Goal: Book appointment/travel/reservation

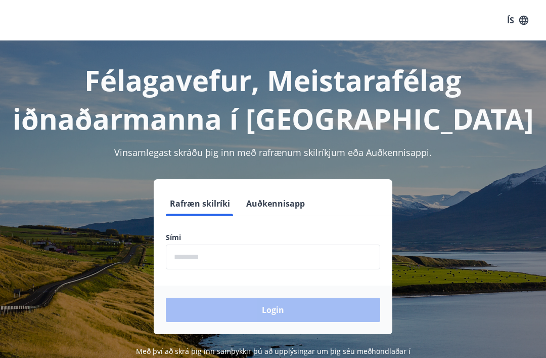
click at [237, 255] on input "phone" at bounding box center [273, 256] width 214 height 25
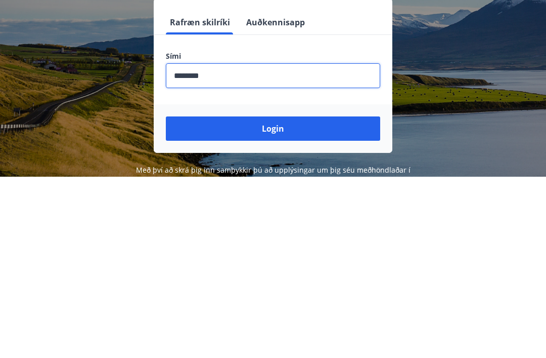
type input "********"
click at [279, 297] on button "Login" at bounding box center [273, 309] width 214 height 24
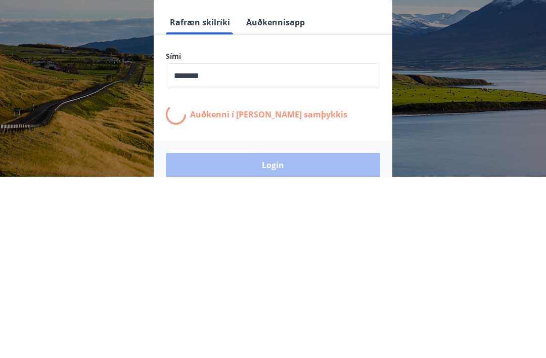
scroll to position [156, 0]
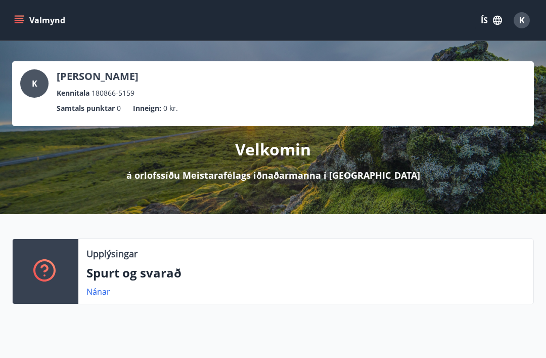
click at [21, 18] on icon "menu" at bounding box center [19, 18] width 9 height 1
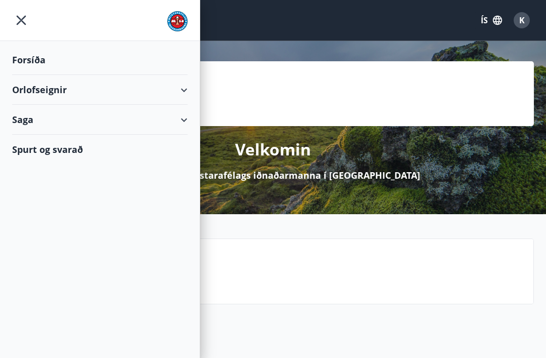
click at [161, 89] on div "Orlofseignir" at bounding box center [99, 90] width 175 height 30
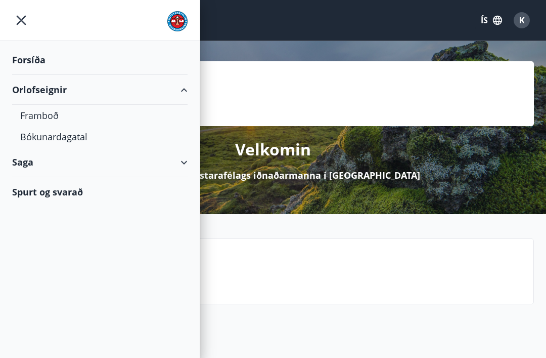
click at [73, 137] on div "Bókunardagatal" at bounding box center [99, 136] width 159 height 21
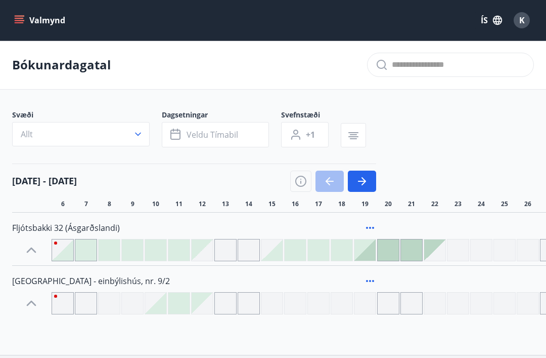
click at [141, 133] on icon "button" at bounding box center [138, 134] width 10 height 10
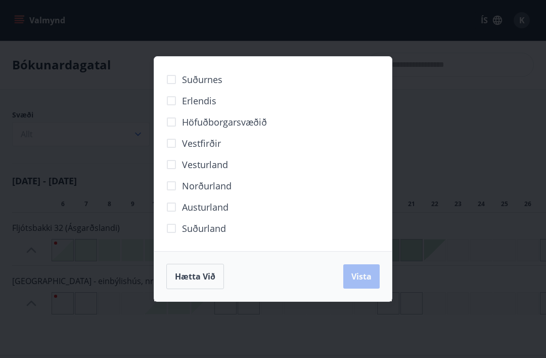
click at [211, 103] on span "Erlendis" at bounding box center [199, 100] width 34 height 13
click at [362, 277] on span "Vista" at bounding box center [361, 276] width 20 height 11
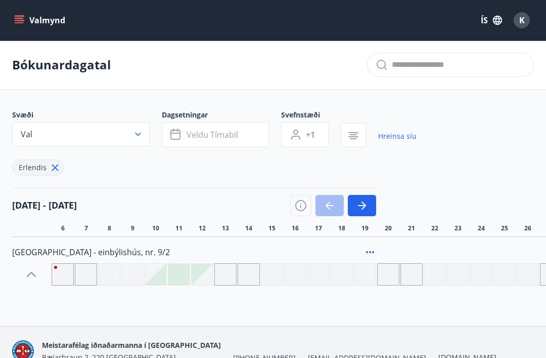
click at [210, 134] on span "Veldu tímabil" at bounding box center [213, 134] width 52 height 11
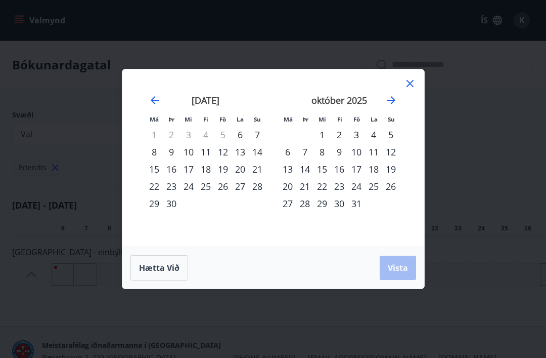
click at [390, 106] on icon "Move forward to switch to the next month." at bounding box center [391, 100] width 12 height 12
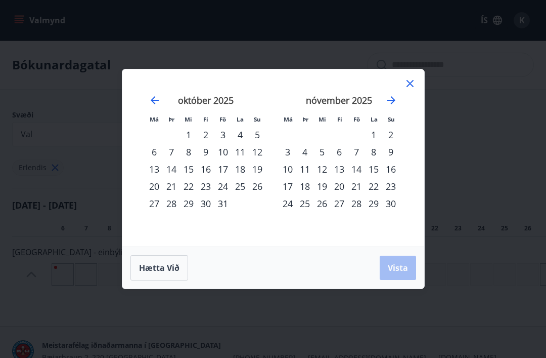
click at [389, 103] on icon "Move forward to switch to the next month." at bounding box center [391, 100] width 12 height 12
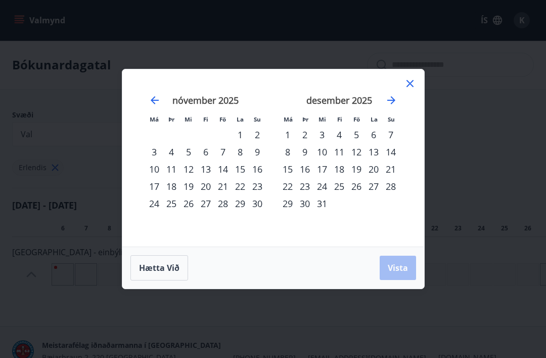
click at [390, 104] on icon "Move forward to switch to the next month." at bounding box center [391, 100] width 12 height 12
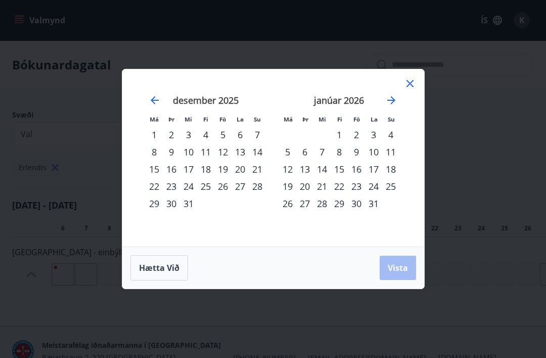
click at [390, 103] on icon "Move forward to switch to the next month." at bounding box center [391, 100] width 12 height 12
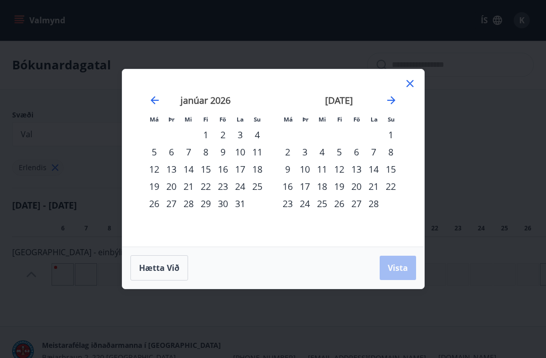
click at [393, 104] on icon "Move forward to switch to the next month." at bounding box center [391, 100] width 12 height 12
click at [393, 103] on icon "Move forward to switch to the next month." at bounding box center [391, 100] width 12 height 12
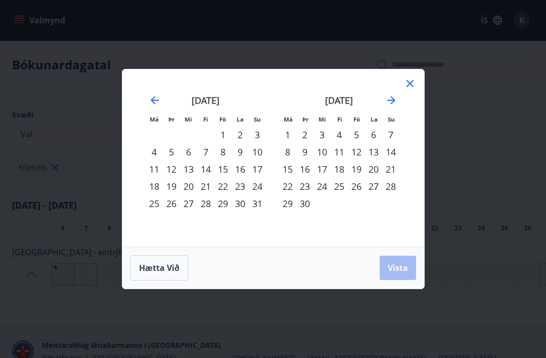
click at [345, 100] on strong "júní 2026" at bounding box center [339, 100] width 28 height 12
click at [296, 166] on div "15" at bounding box center [287, 168] width 17 height 17
click at [339, 187] on div "25" at bounding box center [339, 186] width 17 height 17
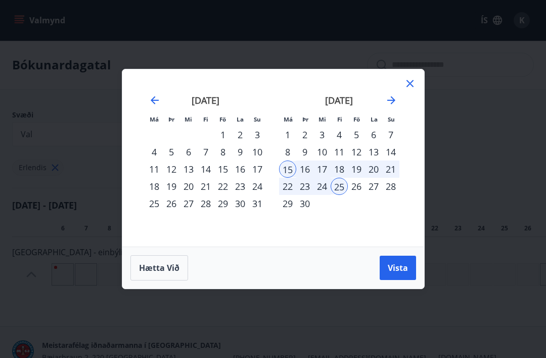
click at [407, 270] on span "Vista" at bounding box center [398, 267] width 20 height 11
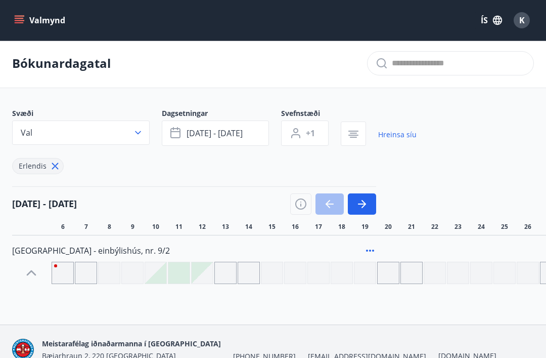
scroll to position [21, 0]
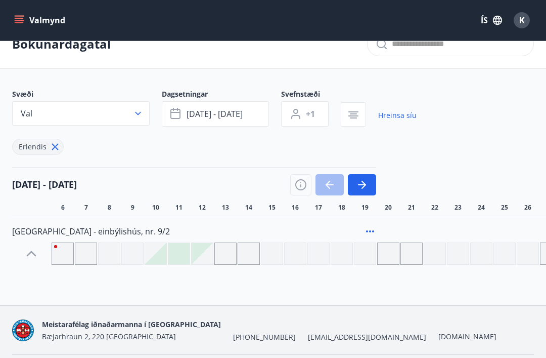
click at [368, 188] on icon "button" at bounding box center [362, 185] width 12 height 12
click at [370, 186] on button "button" at bounding box center [362, 184] width 28 height 21
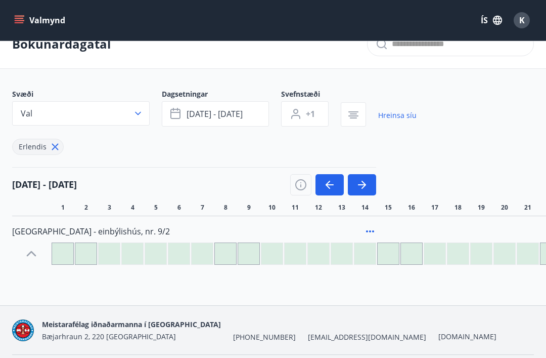
click at [371, 183] on button "button" at bounding box center [362, 184] width 28 height 21
click at [367, 185] on icon "button" at bounding box center [362, 185] width 12 height 12
click at [367, 184] on icon "button" at bounding box center [362, 185] width 12 height 12
click at [367, 183] on icon "button" at bounding box center [362, 185] width 12 height 12
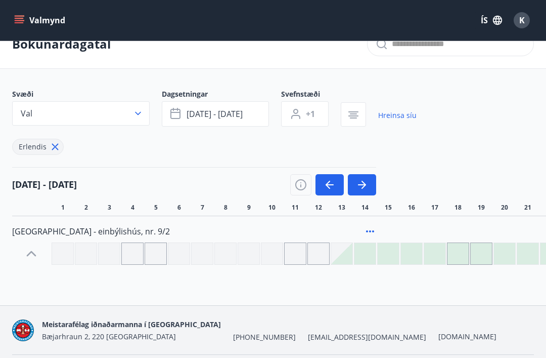
click at [367, 183] on icon "button" at bounding box center [362, 185] width 12 height 12
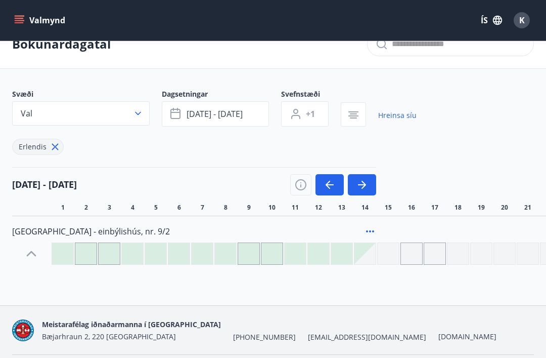
click at [367, 183] on icon "button" at bounding box center [362, 185] width 12 height 12
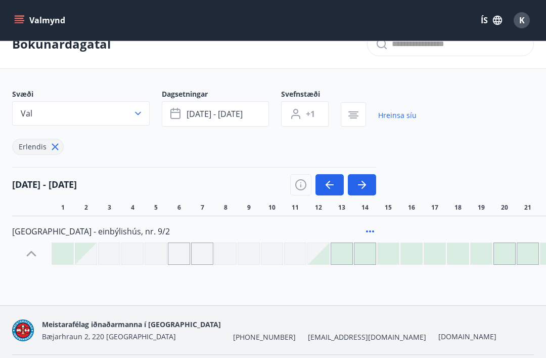
click at [366, 183] on icon "button" at bounding box center [362, 185] width 12 height 12
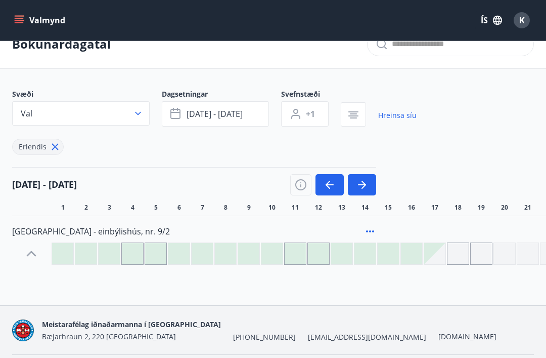
click at [331, 178] on button "button" at bounding box center [330, 184] width 28 height 21
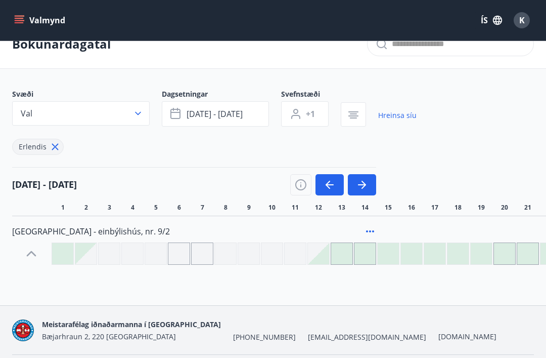
click at [358, 283] on div "Bókunardagatal Svæði Val Dagsetningar jún 15 - jún 25 Svefnstæði +1 Hreinsa síu…" at bounding box center [273, 162] width 546 height 285
click at [333, 188] on icon "button" at bounding box center [330, 185] width 12 height 12
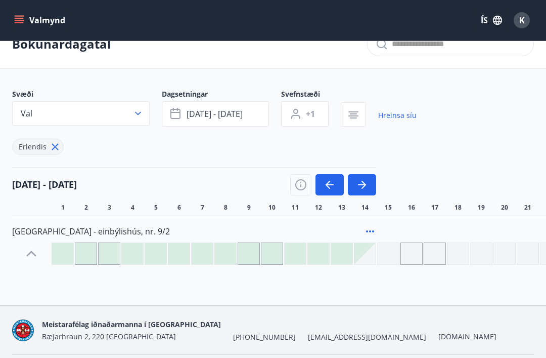
click at [333, 188] on icon "button" at bounding box center [330, 185] width 12 height 12
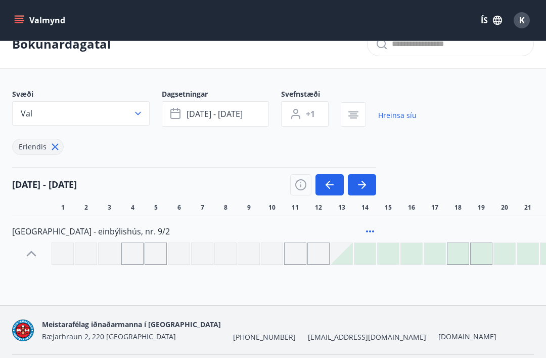
click at [254, 256] on div at bounding box center [249, 253] width 22 height 22
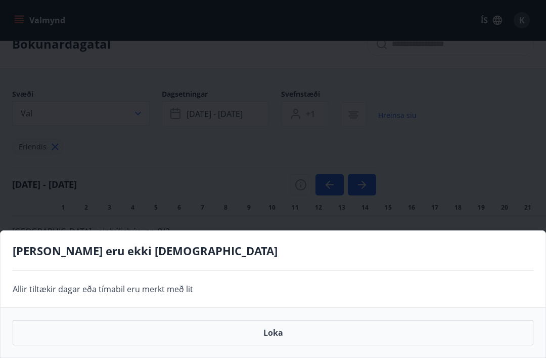
click at [465, 145] on div "Gráir dagar eru ekki bókanlegir Allir tiltækir dagar eða tímabil eru merkt með …" at bounding box center [273, 179] width 546 height 358
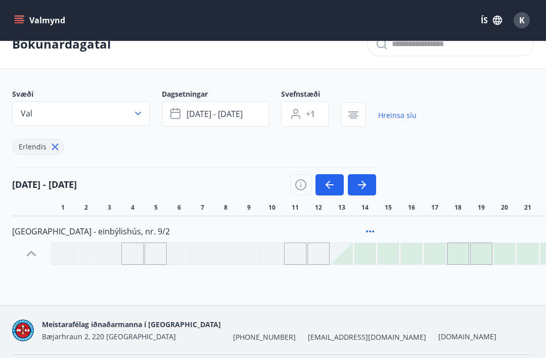
click at [353, 192] on button "button" at bounding box center [362, 184] width 28 height 21
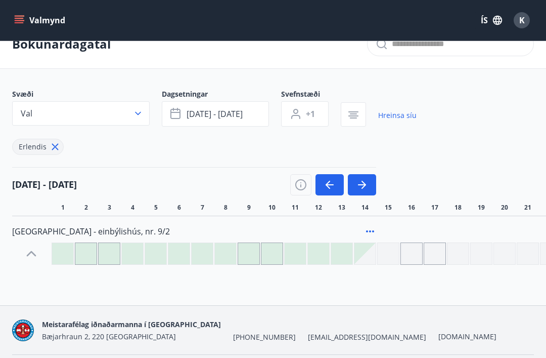
click at [365, 181] on icon "button" at bounding box center [362, 185] width 12 height 12
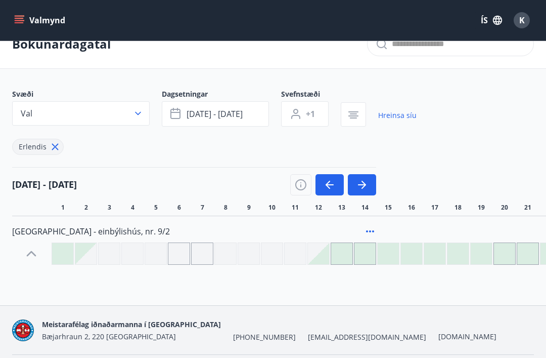
click at [361, 118] on button "button" at bounding box center [353, 114] width 25 height 24
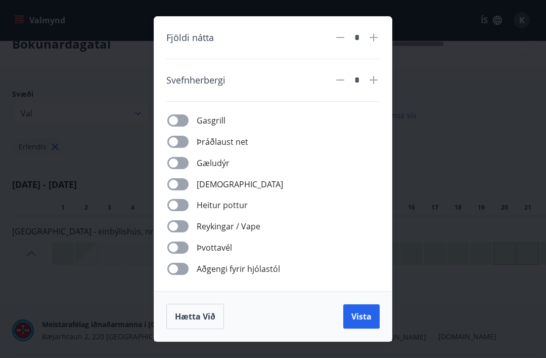
click at [474, 134] on div "Fjöldi nátta * Svefnherbergi * Gasgrill Þráðlaust net Gæludýr Þurrkari Heitur p…" at bounding box center [273, 179] width 546 height 358
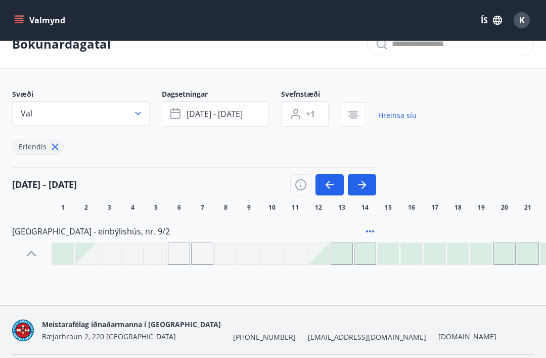
click at [390, 250] on div at bounding box center [388, 253] width 21 height 21
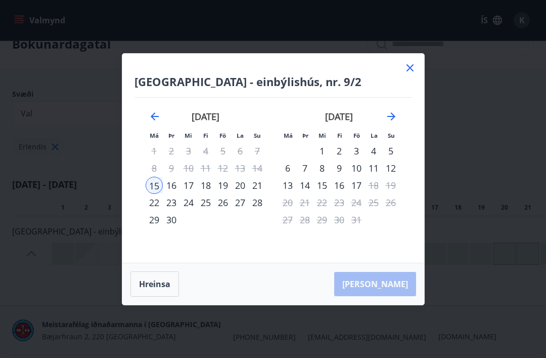
click at [210, 211] on div "25" at bounding box center [205, 202] width 17 height 17
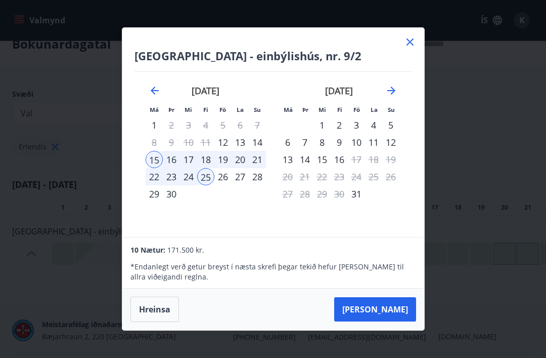
click at [388, 321] on button "Taka Frá" at bounding box center [375, 309] width 82 height 24
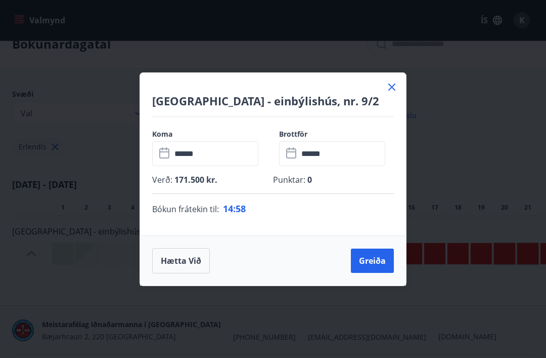
scroll to position [15, 0]
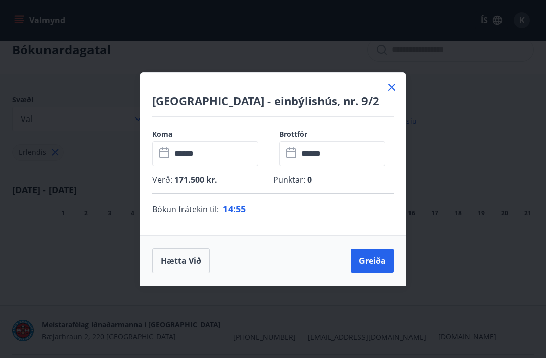
click at [192, 273] on button "Hætta við" at bounding box center [181, 260] width 58 height 25
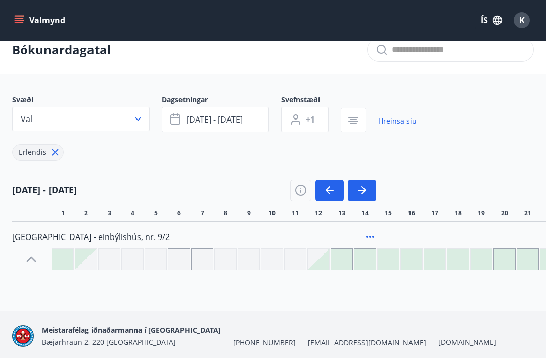
click at [387, 257] on div at bounding box center [388, 258] width 21 height 21
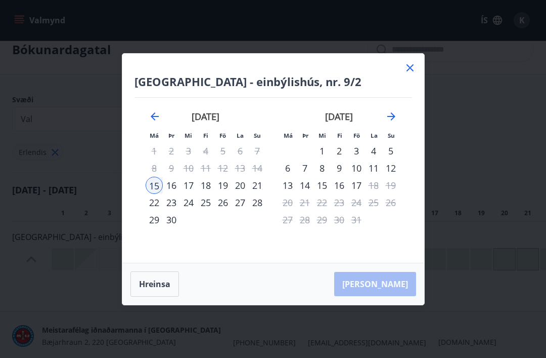
click at [160, 211] on div "22" at bounding box center [154, 202] width 17 height 17
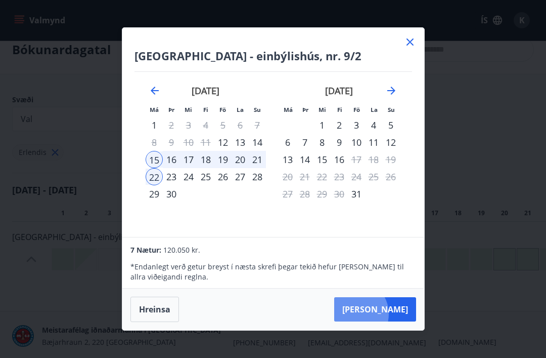
click at [386, 321] on button "Taka Frá" at bounding box center [375, 309] width 82 height 24
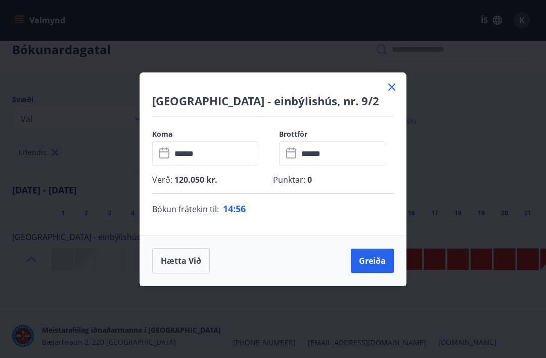
click at [394, 93] on icon at bounding box center [392, 87] width 12 height 12
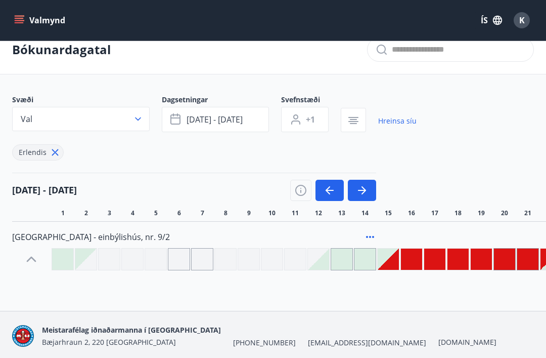
click at [330, 184] on icon "button" at bounding box center [330, 190] width 12 height 12
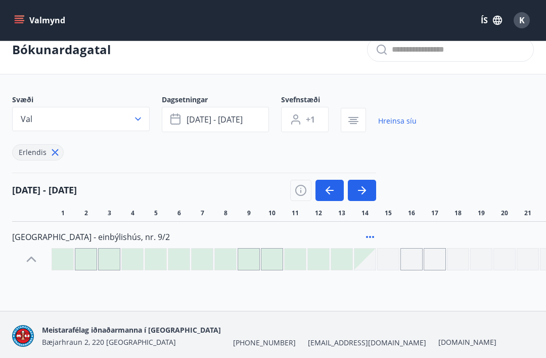
click at [369, 189] on button "button" at bounding box center [362, 190] width 28 height 21
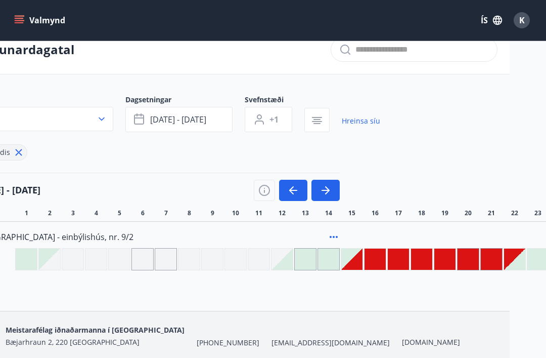
scroll to position [15, 37]
click at [338, 231] on icon at bounding box center [333, 237] width 12 height 12
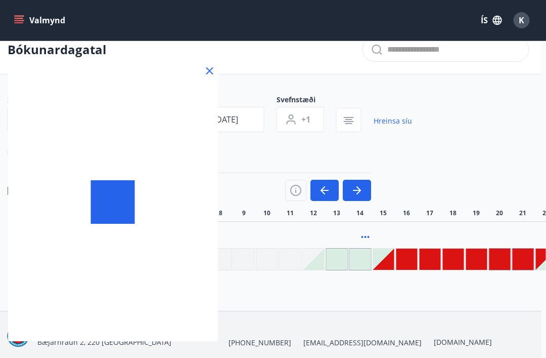
scroll to position [15, 0]
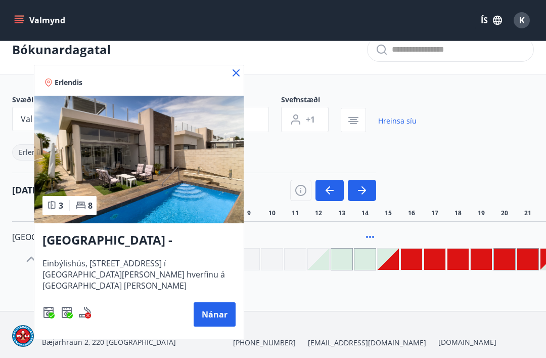
click at [235, 69] on icon at bounding box center [236, 73] width 12 height 12
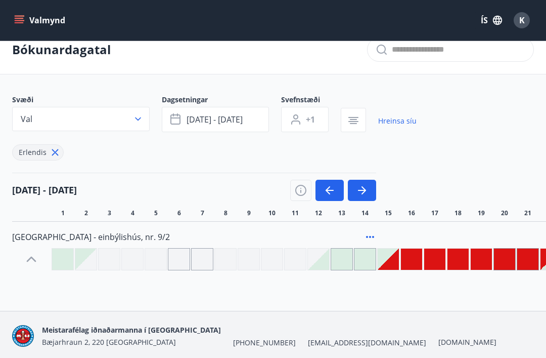
click at [393, 120] on link "Hreinsa síu" at bounding box center [397, 121] width 38 height 22
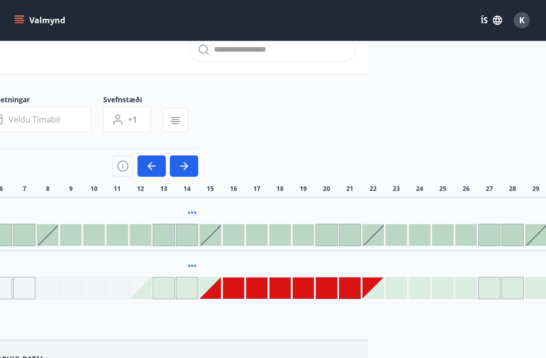
scroll to position [15, 202]
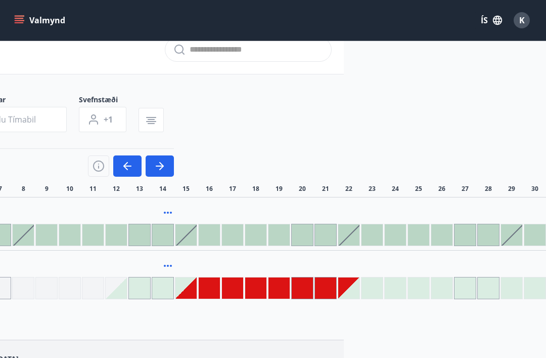
click at [21, 17] on icon "menu" at bounding box center [19, 20] width 10 height 10
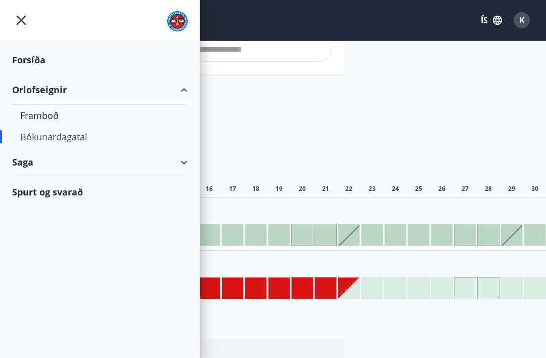
click at [61, 118] on div "Framboð" at bounding box center [99, 115] width 159 height 21
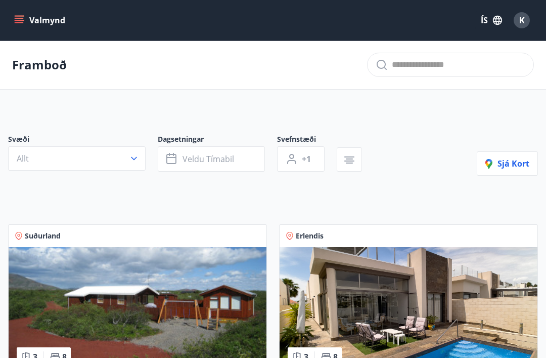
click at [419, 319] on img at bounding box center [409, 310] width 258 height 127
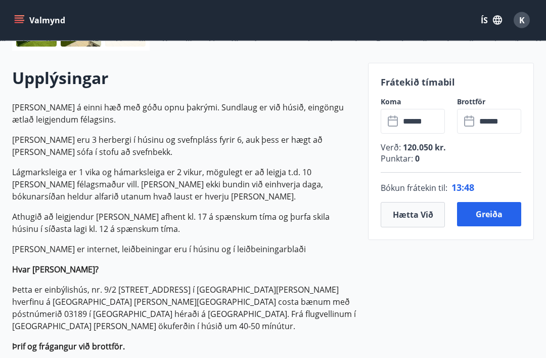
scroll to position [273, 0]
click at [418, 215] on button "Hætta við" at bounding box center [413, 214] width 64 height 25
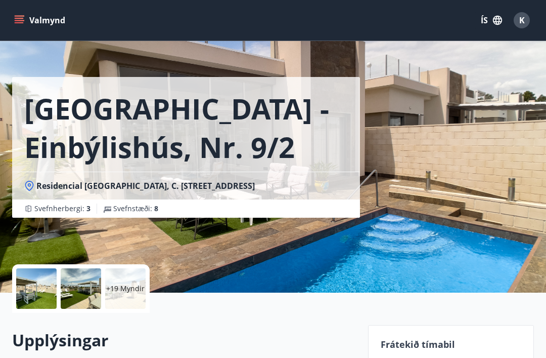
scroll to position [11, 0]
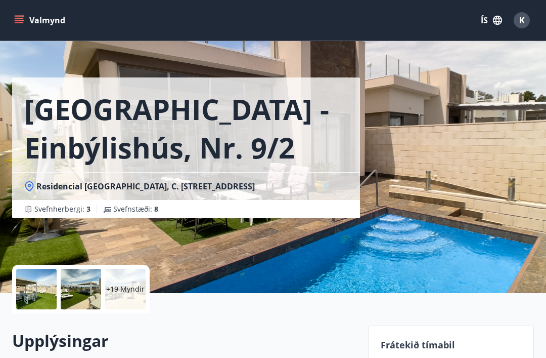
click at [24, 21] on icon "menu" at bounding box center [20, 20] width 11 height 1
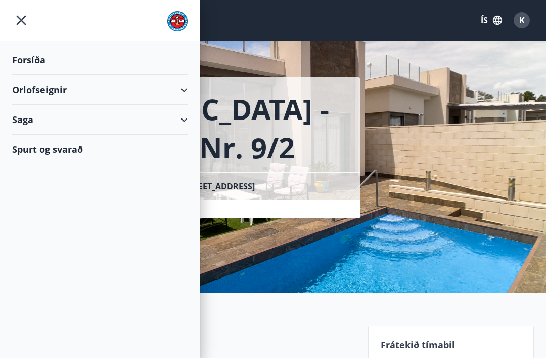
click at [83, 150] on div "Spurt og svarað" at bounding box center [99, 149] width 175 height 29
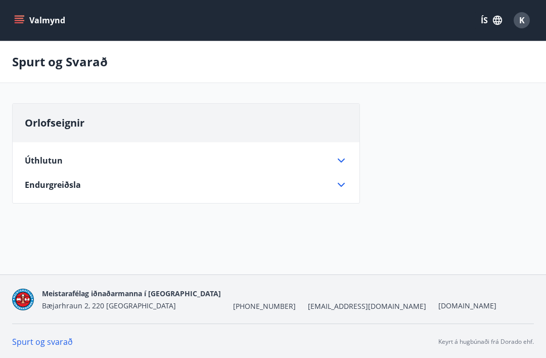
click at [28, 25] on button "Valmynd" at bounding box center [40, 20] width 57 height 18
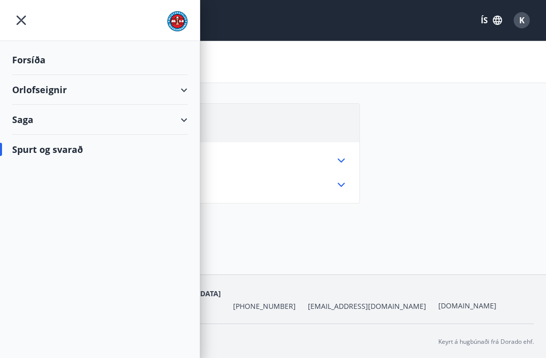
click at [52, 65] on div "Forsíða" at bounding box center [99, 60] width 175 height 30
